Goal: Information Seeking & Learning: Learn about a topic

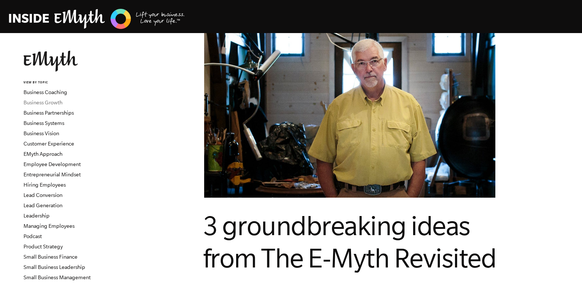
click at [52, 102] on link "Business Growth" at bounding box center [42, 102] width 39 height 6
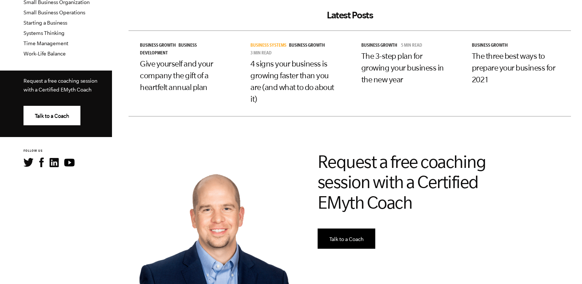
scroll to position [294, 0]
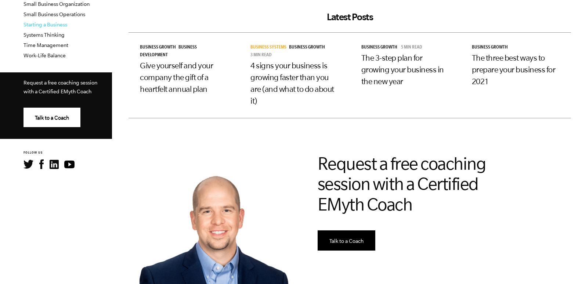
click at [58, 26] on link "Starting a Business" at bounding box center [45, 25] width 44 height 6
